Goal: Transaction & Acquisition: Purchase product/service

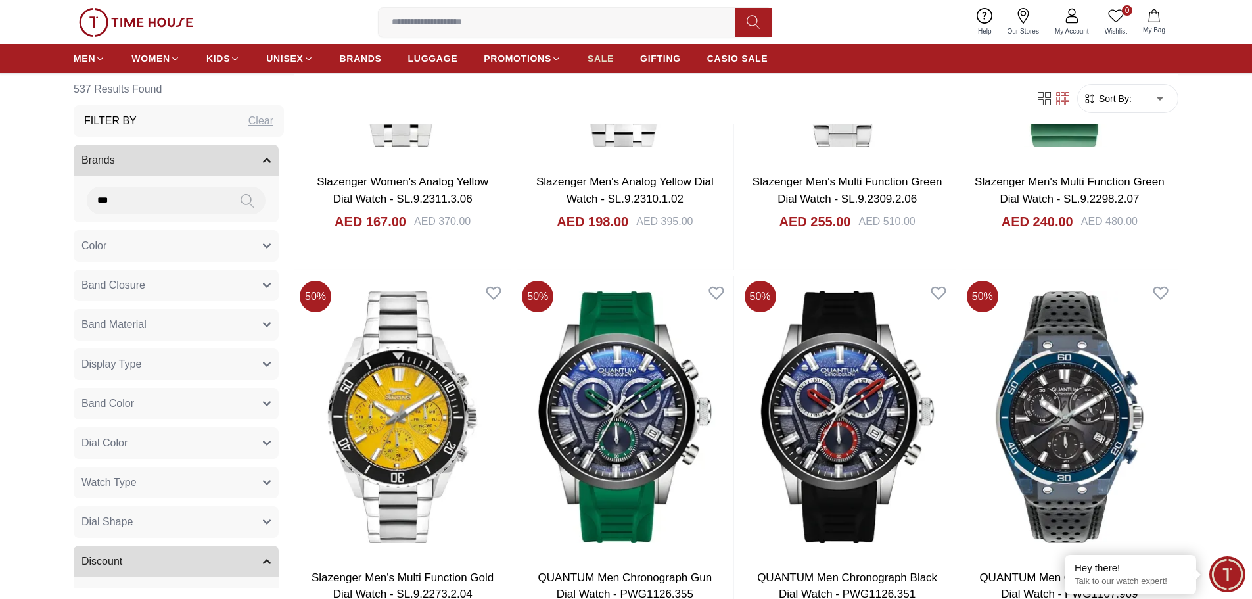
click at [601, 55] on span "SALE" at bounding box center [600, 58] width 26 height 13
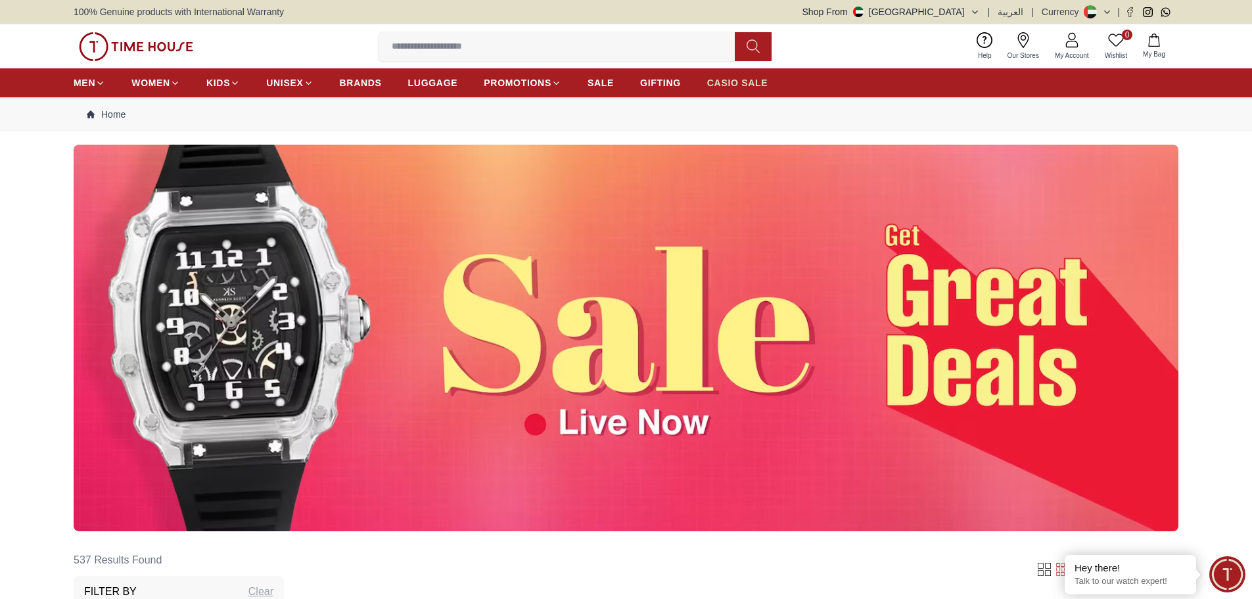
click at [718, 78] on span "CASIO SALE" at bounding box center [737, 82] width 61 height 13
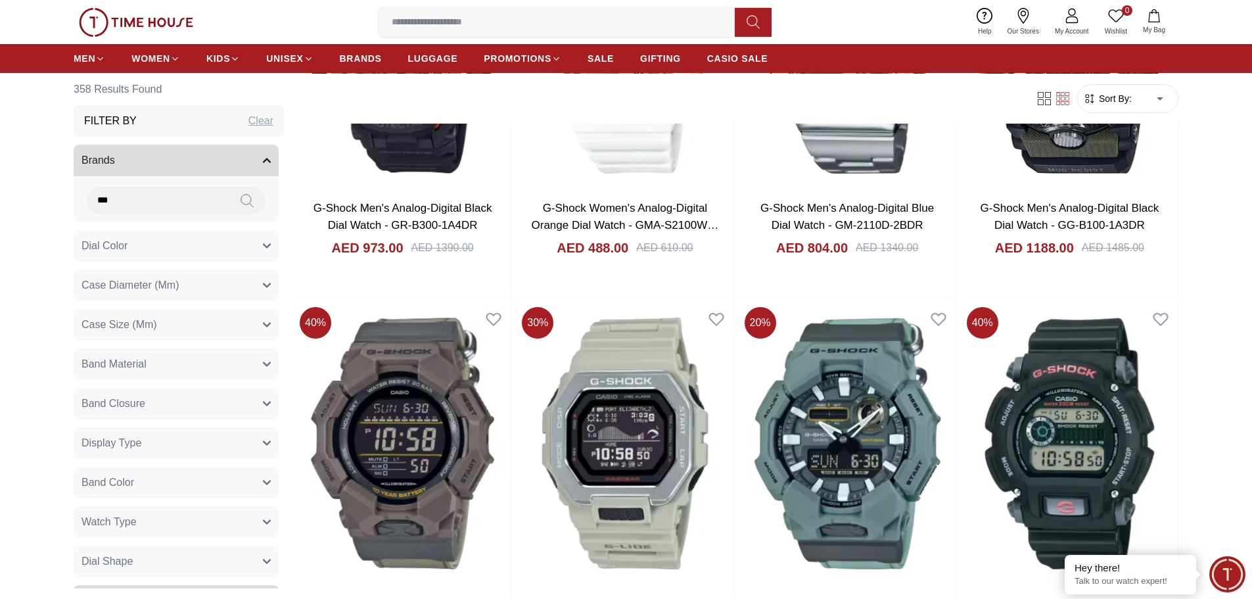
scroll to position [1910, 0]
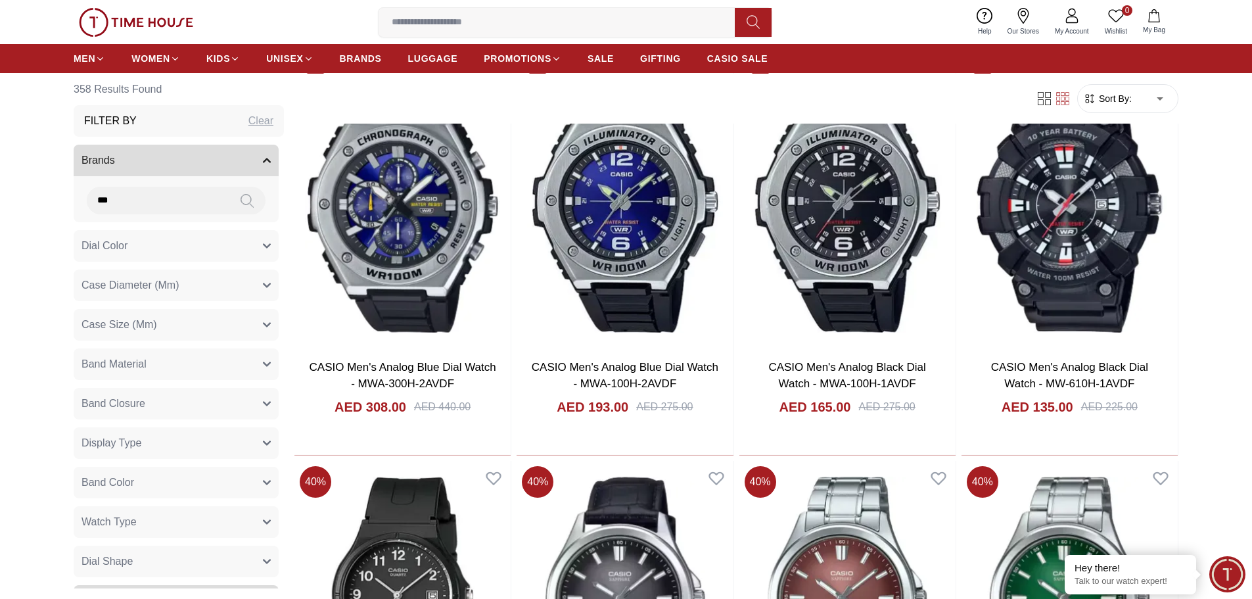
scroll to position [3389, 0]
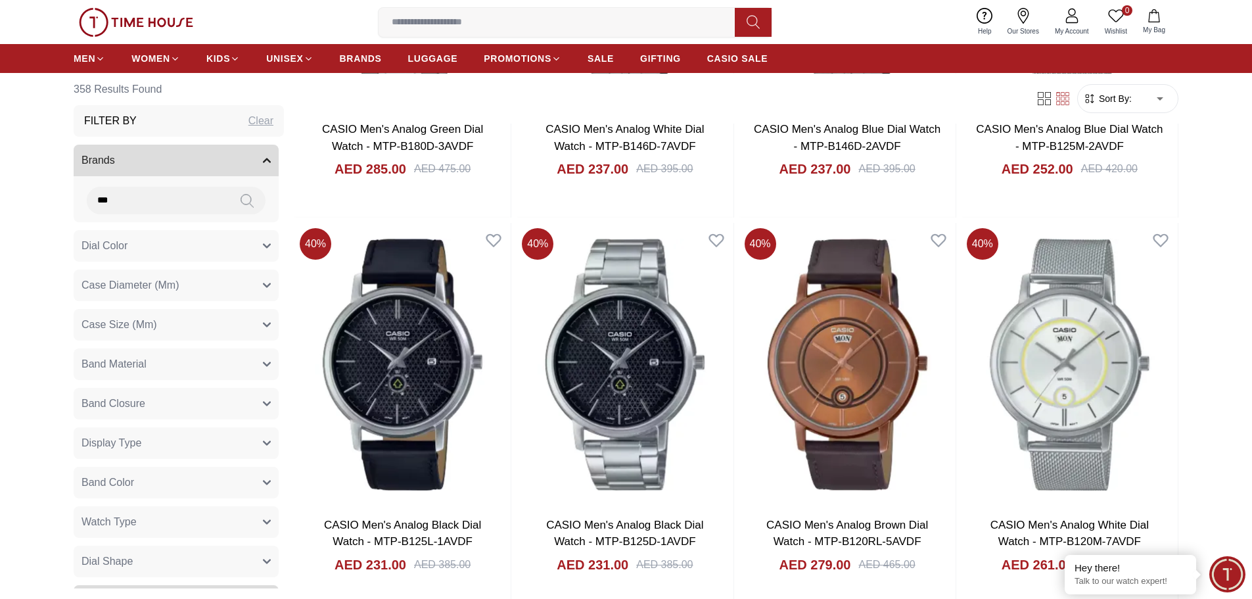
scroll to position [5535, 0]
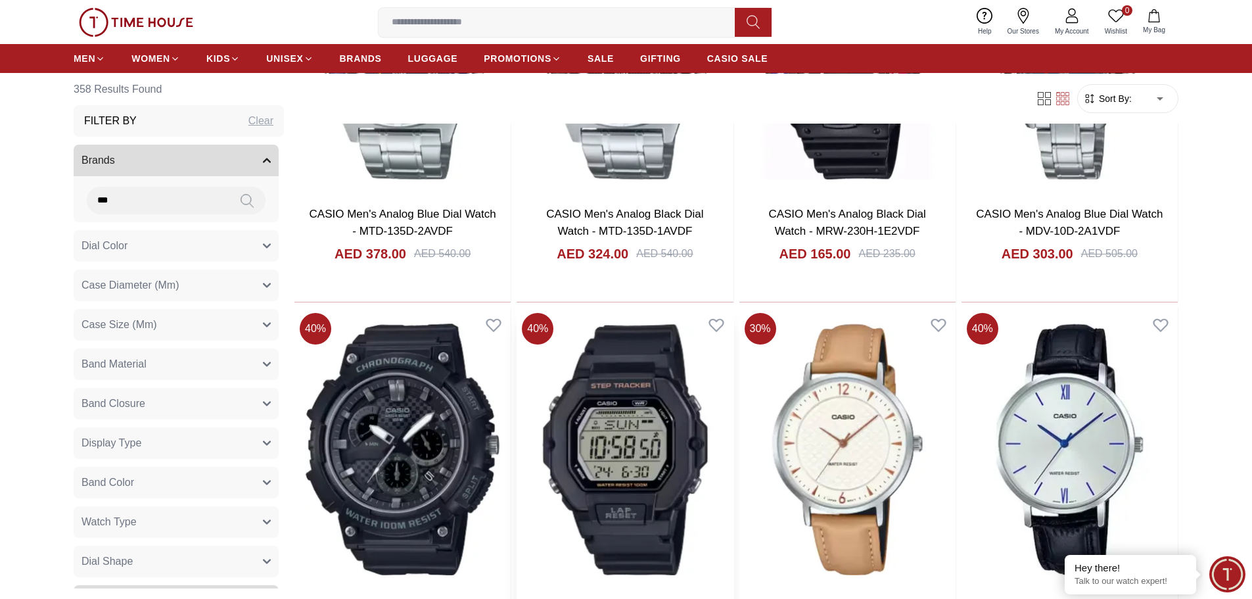
scroll to position [7047, 0]
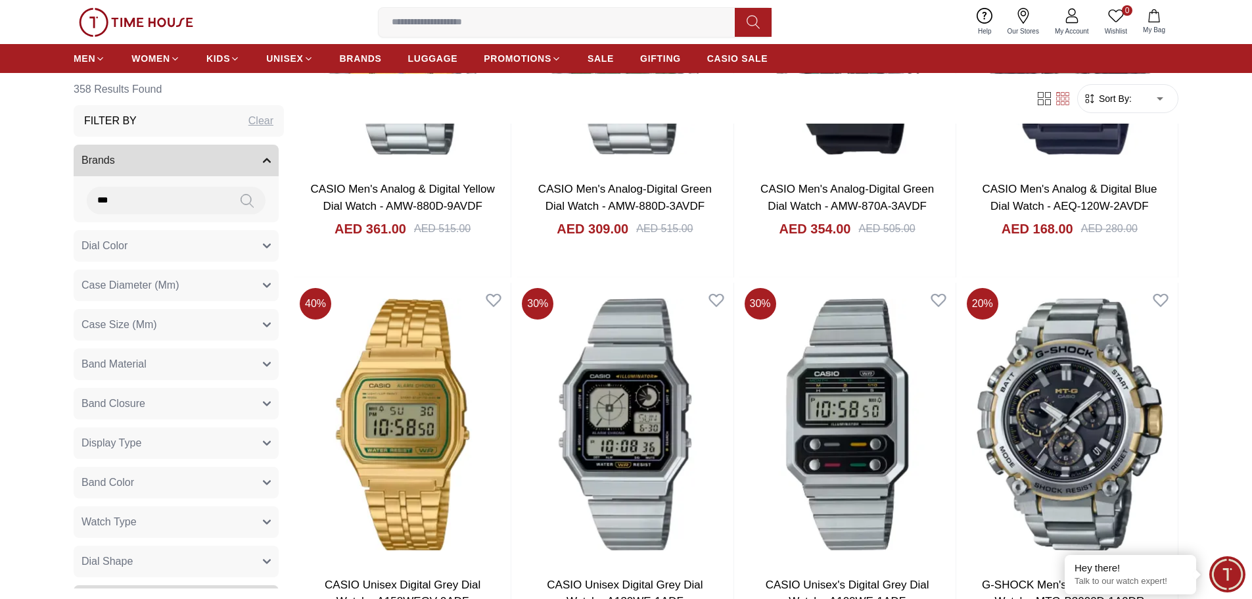
scroll to position [9938, 0]
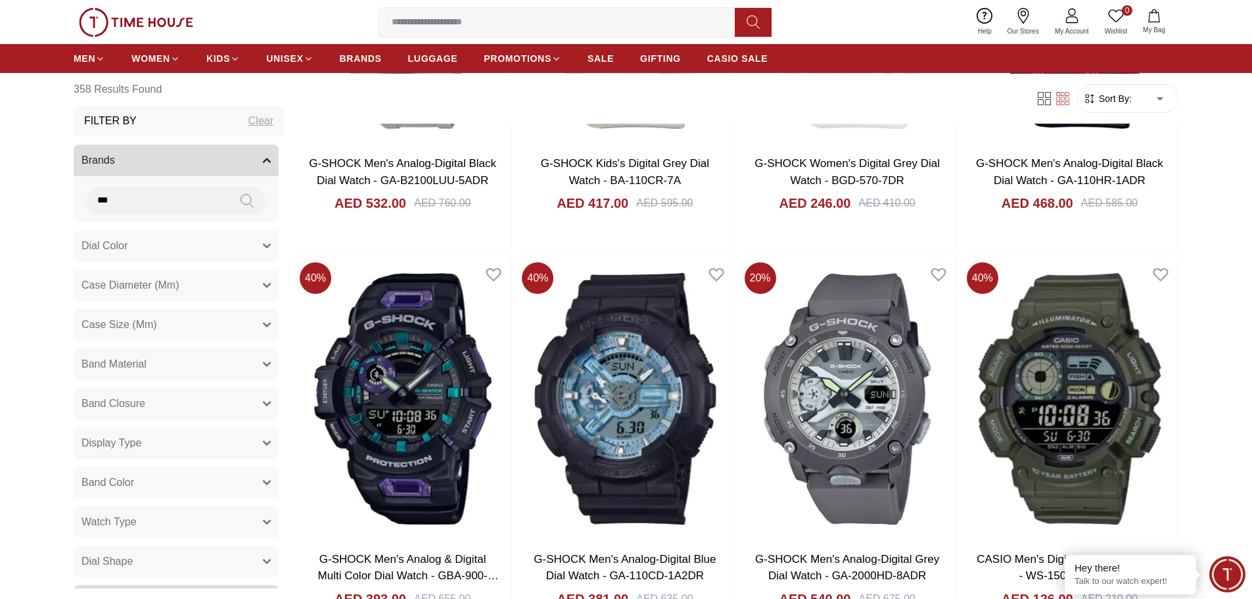
scroll to position [12040, 0]
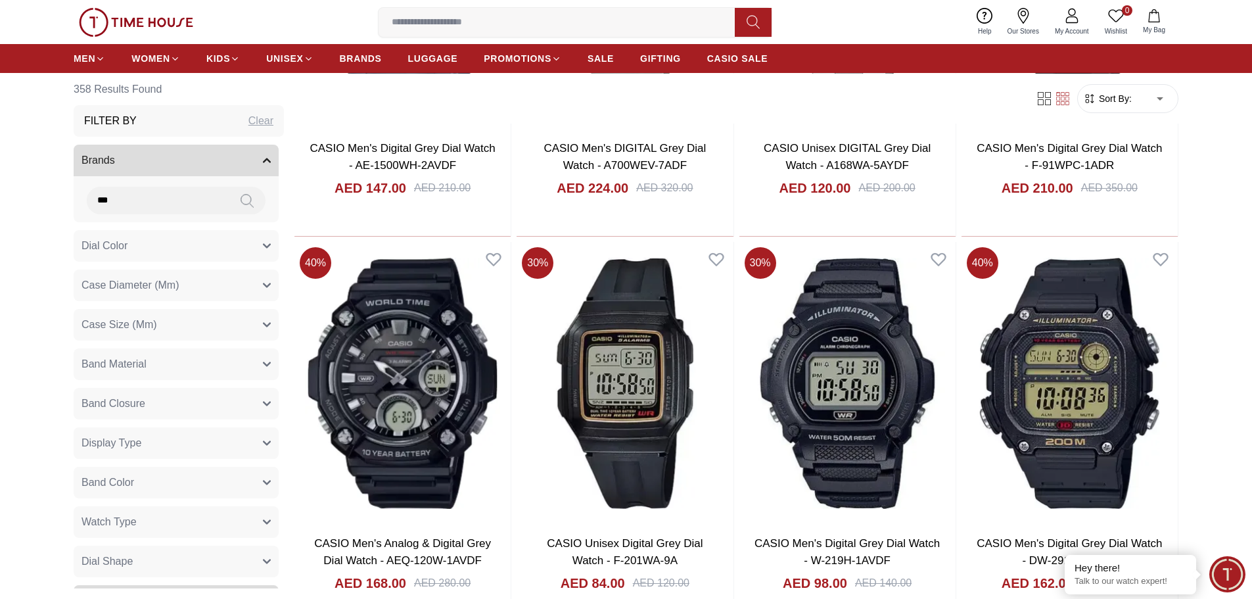
scroll to position [15786, 0]
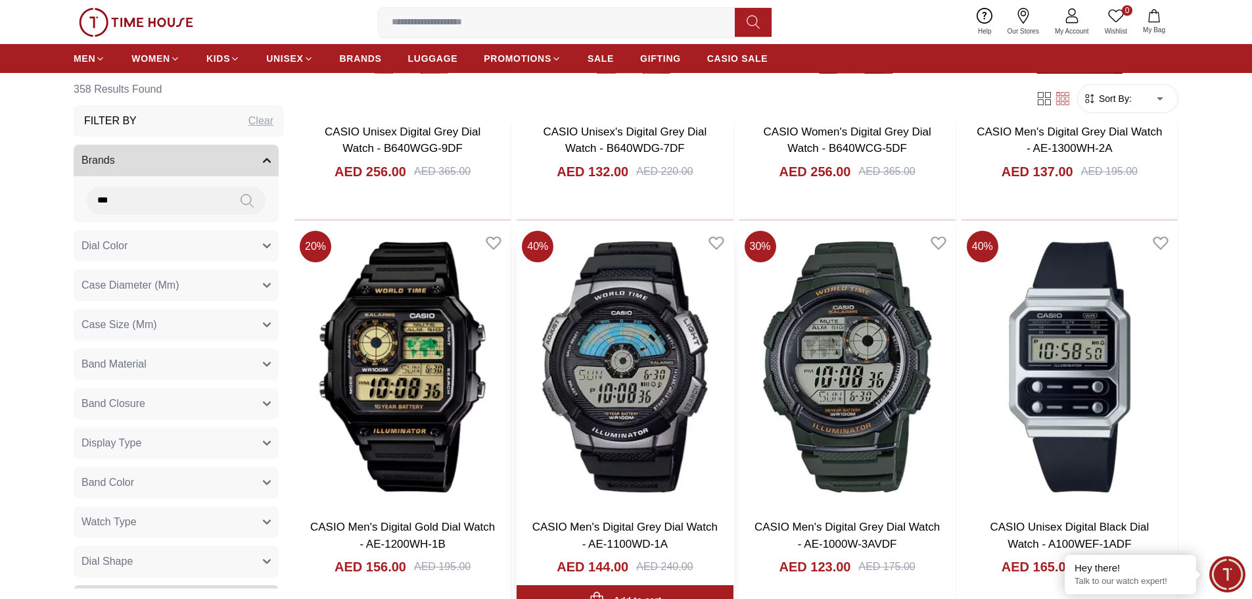
scroll to position [21757, 0]
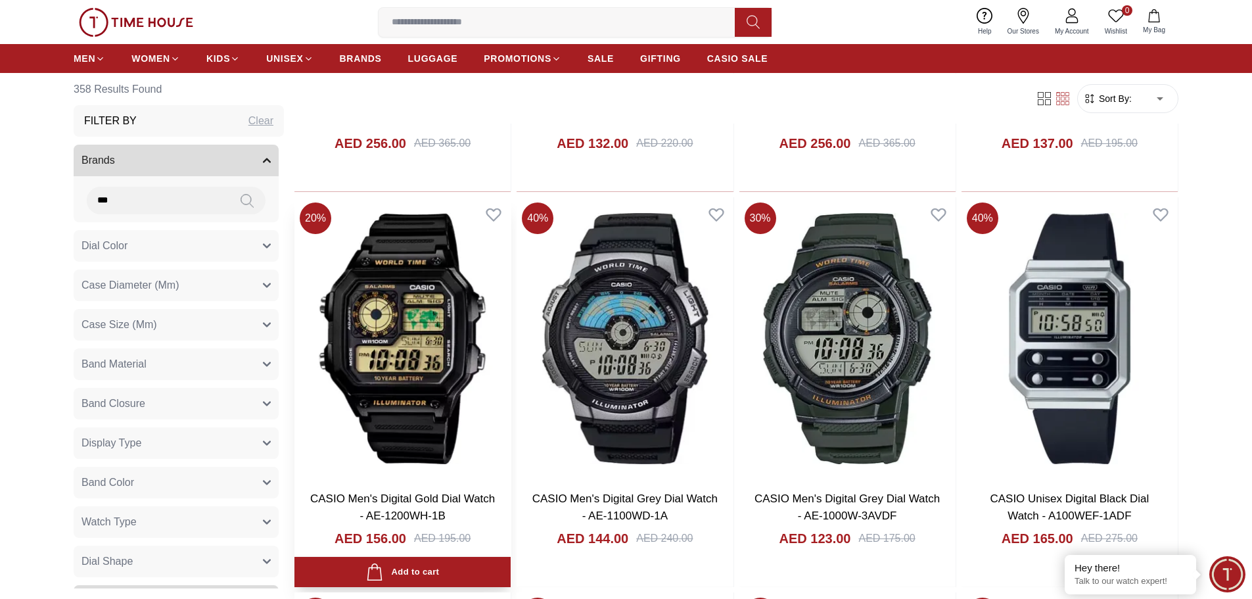
scroll to position [21870, 0]
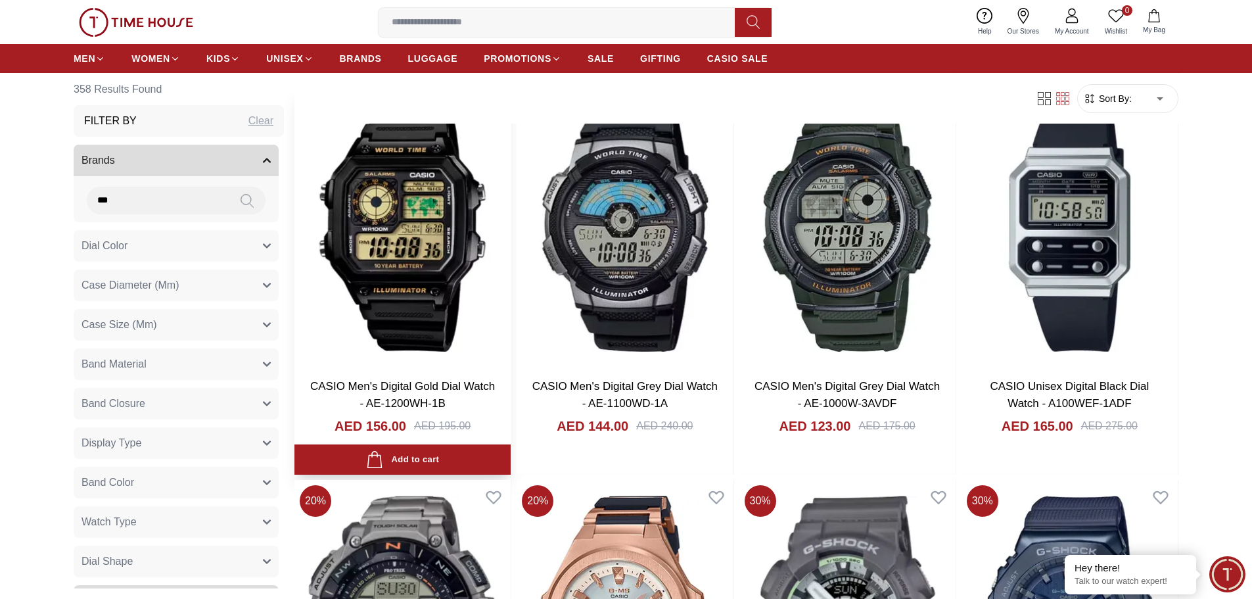
click at [449, 382] on link "CASIO Men's Digital Gold Dial Watch - AE-1200WH-1B" at bounding box center [402, 395] width 185 height 30
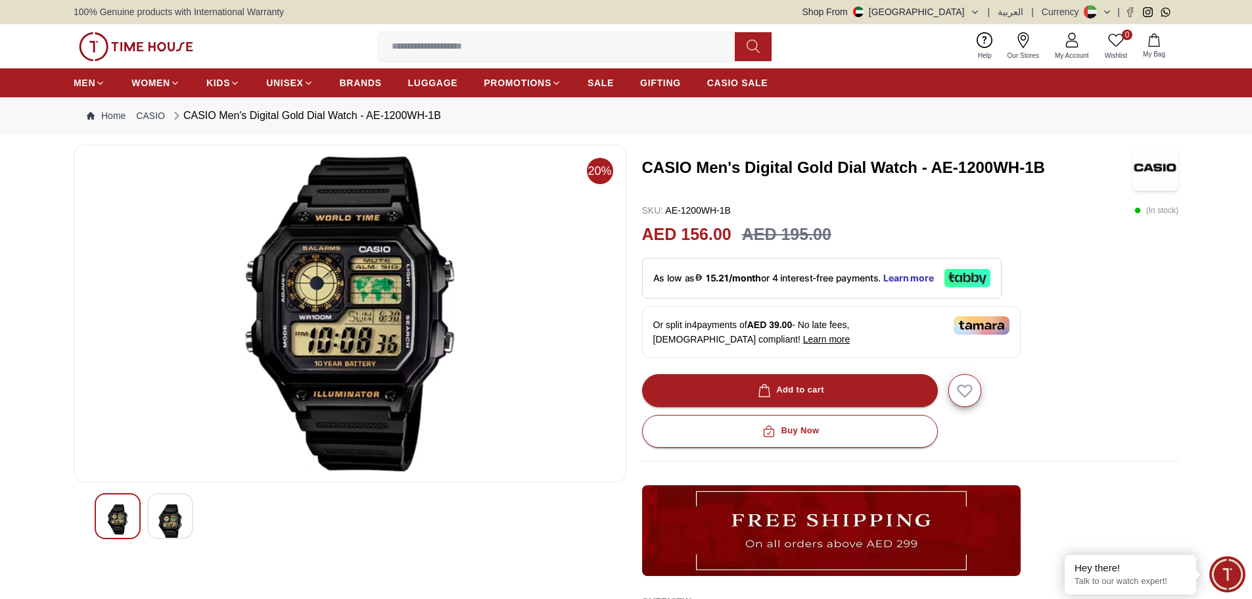
click at [380, 297] on img at bounding box center [350, 313] width 530 height 315
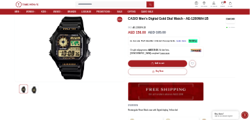
scroll to position [66, 0]
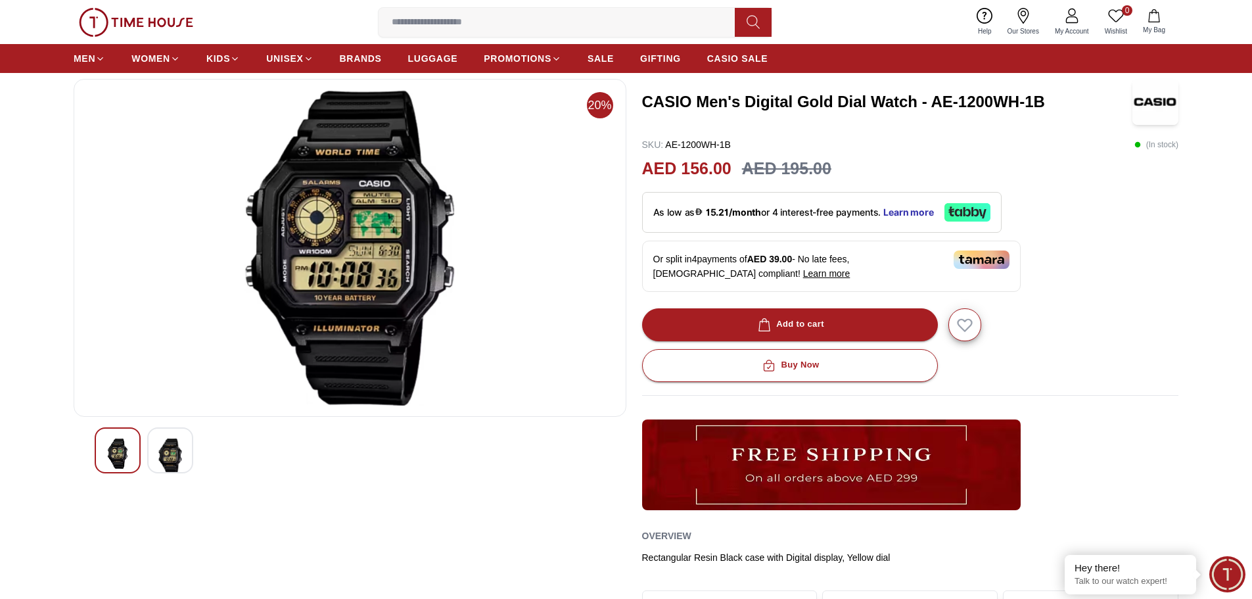
click at [407, 280] on img at bounding box center [350, 247] width 530 height 315
click at [394, 270] on img at bounding box center [350, 247] width 530 height 315
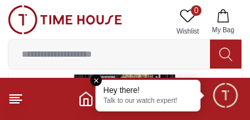
scroll to position [118, 0]
click at [95, 81] on em "Close tooltip" at bounding box center [97, 80] width 12 height 12
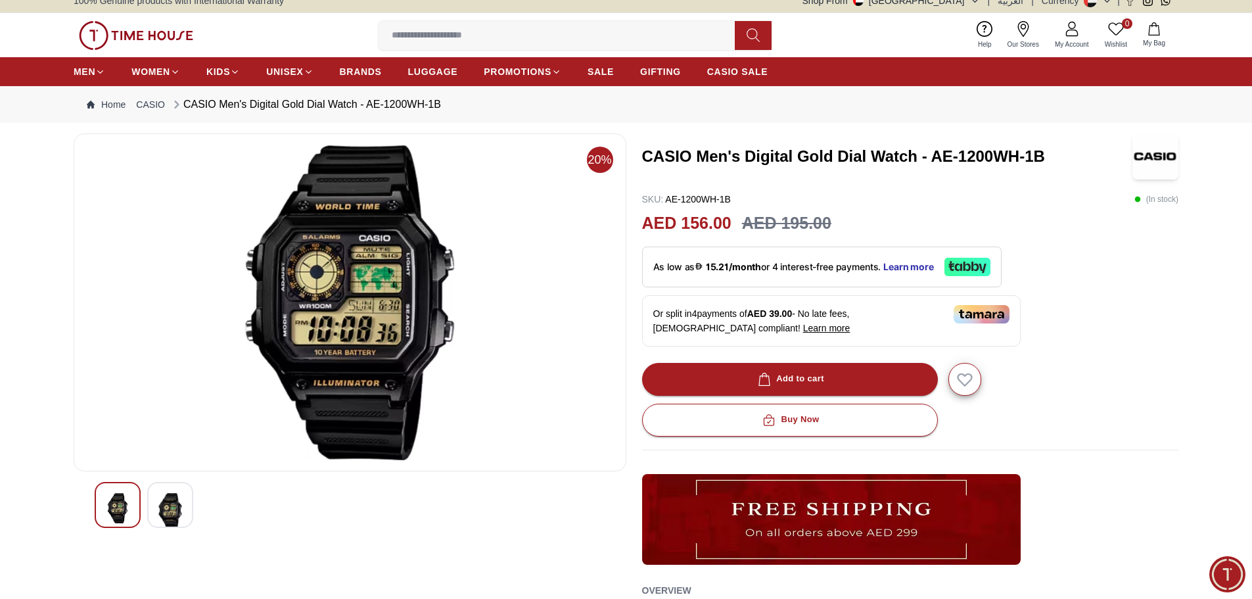
scroll to position [0, 0]
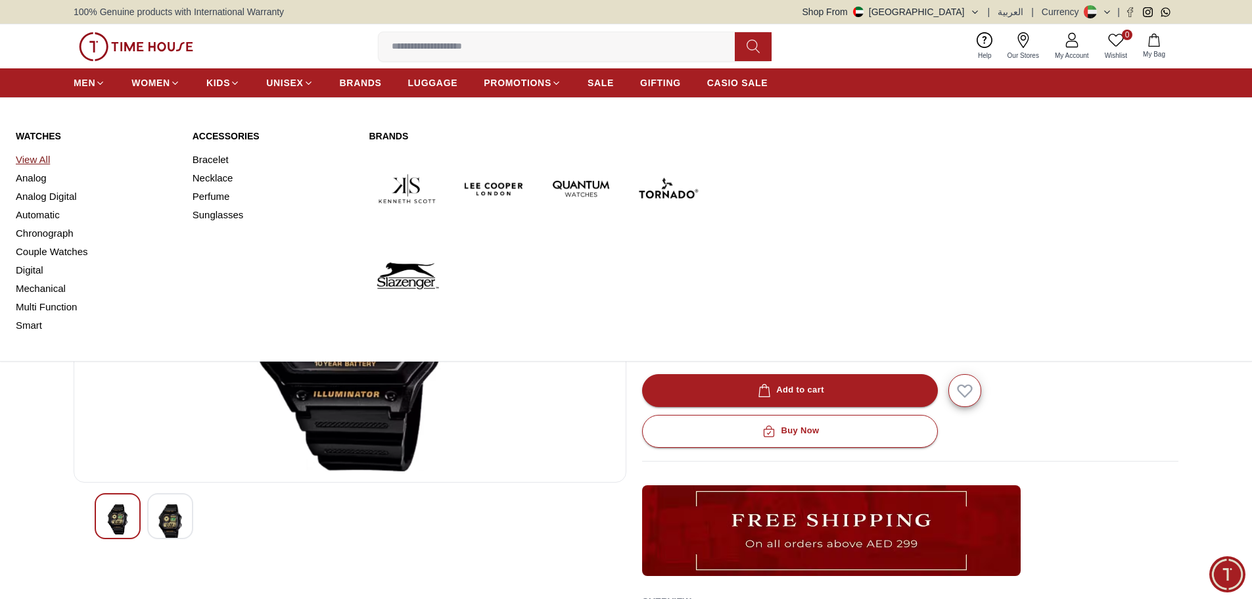
click at [50, 157] on link "View All" at bounding box center [96, 159] width 161 height 18
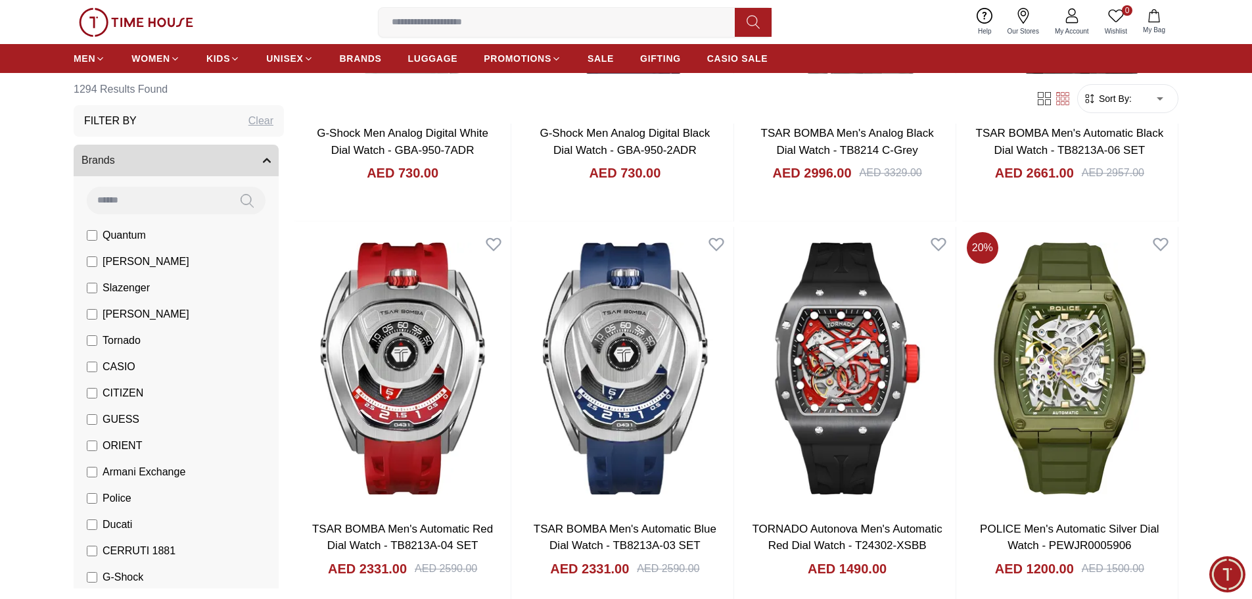
scroll to position [394, 0]
